Goal: Subscribe to service/newsletter

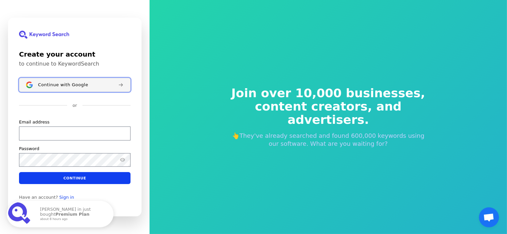
click at [71, 85] on span "Continue with Google" at bounding box center [63, 84] width 50 height 5
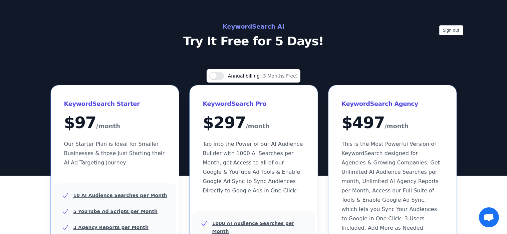
click at [262, 42] on p "Try It Free for 5 Days!" at bounding box center [253, 41] width 299 height 13
click at [269, 69] on div "Sign out KeywordSearch AI Try It Free for 5 Days!" at bounding box center [253, 88] width 507 height 176
click at [267, 73] on span "(3 Months Free)" at bounding box center [279, 75] width 37 height 5
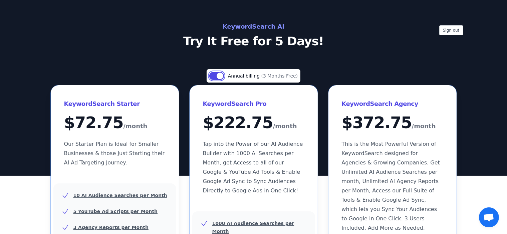
click at [217, 75] on button "Use setting" at bounding box center [216, 76] width 15 height 8
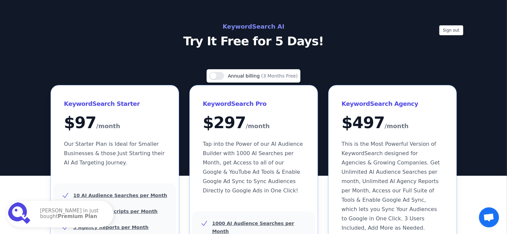
click at [263, 41] on p "Try It Free for 5 Days!" at bounding box center [253, 41] width 299 height 13
click at [489, 220] on span "开放式聊天" at bounding box center [488, 218] width 11 height 9
